Goal: Transaction & Acquisition: Purchase product/service

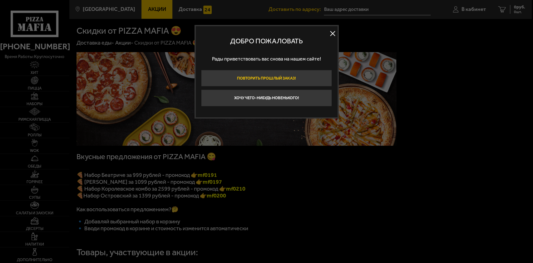
click at [291, 77] on button "Повторить прошлый заказ!" at bounding box center [266, 78] width 131 height 17
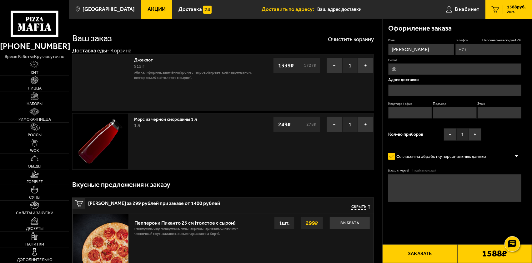
type input "[PHONE_NUMBER]"
type input "[STREET_ADDRESS]"
type input "42"
type input "3"
type input "1"
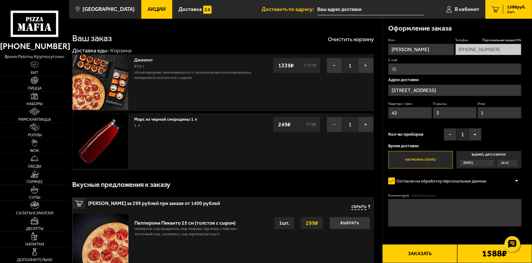
click at [332, 130] on button "−" at bounding box center [335, 125] width 16 height 16
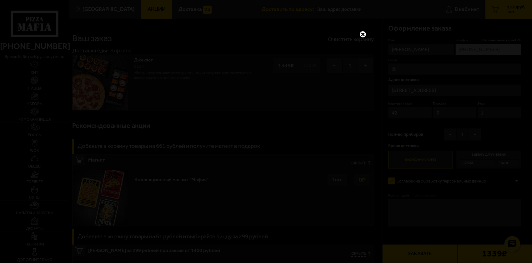
click at [366, 30] on link at bounding box center [363, 34] width 8 height 8
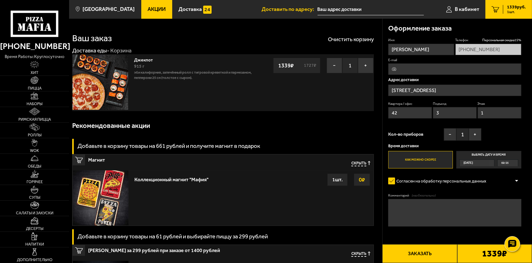
click at [433, 253] on button "Заказать" at bounding box center [419, 254] width 75 height 19
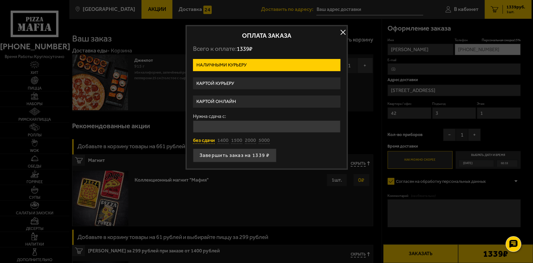
click at [208, 138] on button "без сдачи" at bounding box center [204, 140] width 22 height 7
type input "0"
click at [227, 155] on button "Завершить заказ на 1339 ₽" at bounding box center [234, 156] width 83 height 14
